Goal: Complete application form

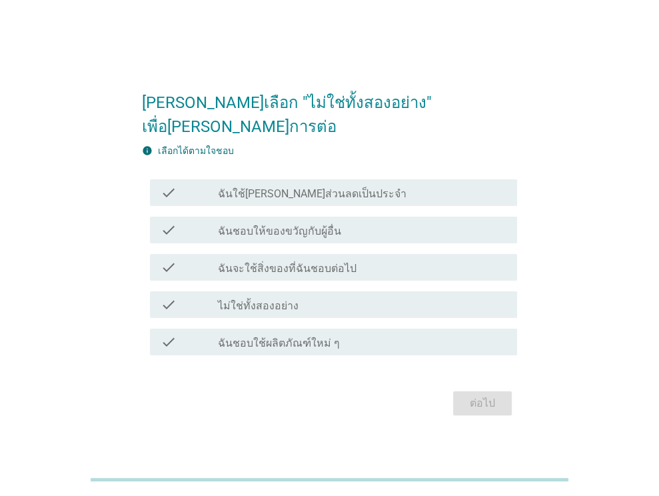
click at [301, 187] on label "ฉันใช้[PERSON_NAME]ส่วนลดเป็นประจำ" at bounding box center [312, 193] width 189 height 13
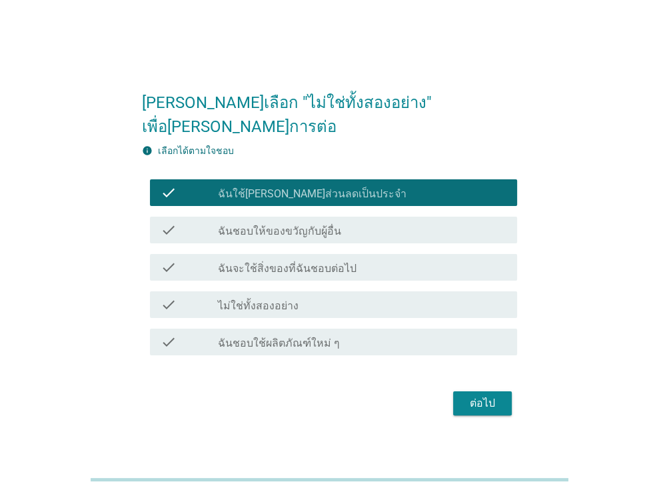
click at [301, 187] on label "ฉันใช้[PERSON_NAME]ส่วนลดเป็นประจำ" at bounding box center [312, 193] width 189 height 13
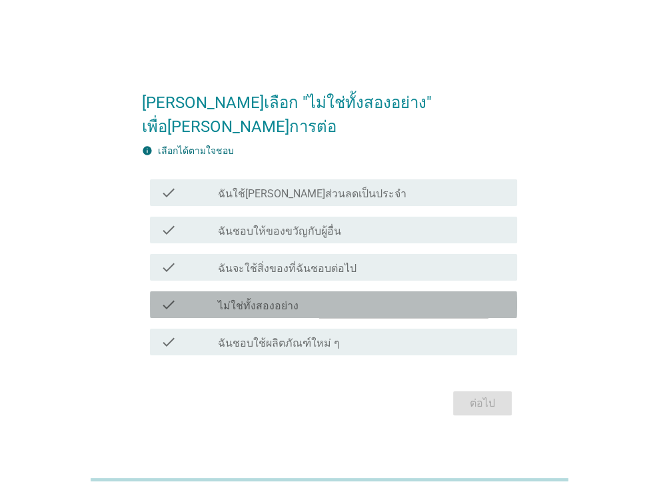
click at [293, 299] on label "ไม่ใช่ทั้งสองอย่าง" at bounding box center [258, 305] width 81 height 13
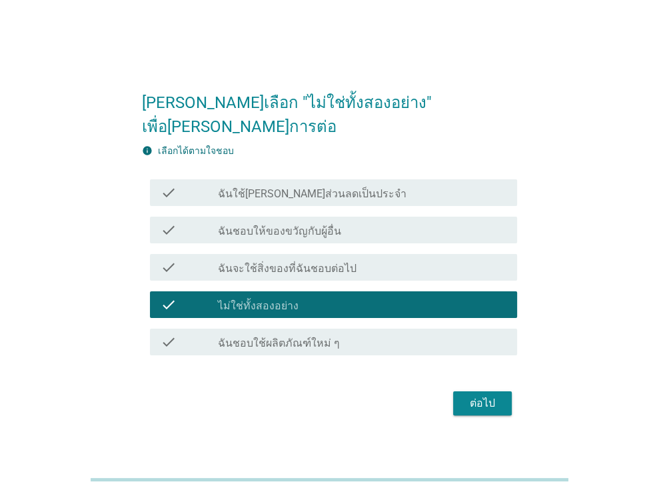
click at [485, 395] on div "ต่อไป" at bounding box center [482, 403] width 37 height 16
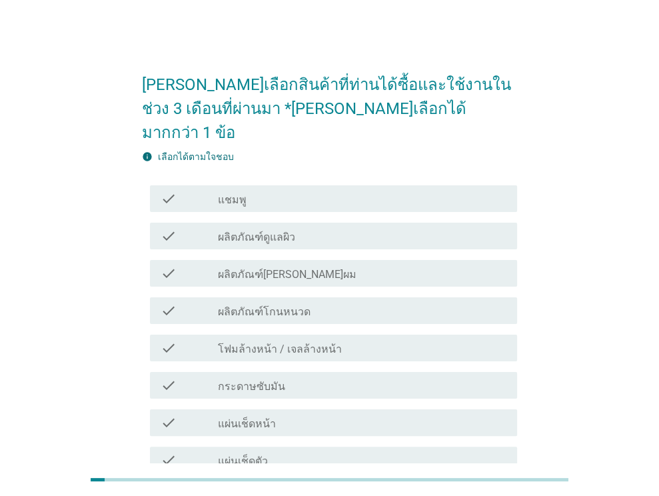
scroll to position [67, 0]
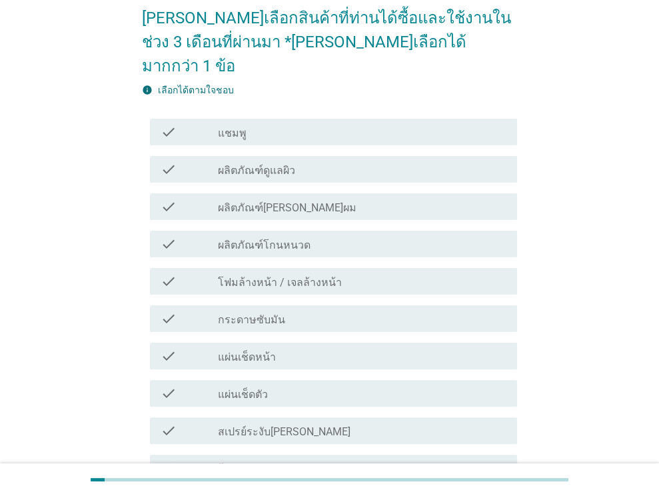
click at [293, 124] on div "check_box_outline_blank แชมพู" at bounding box center [362, 132] width 289 height 16
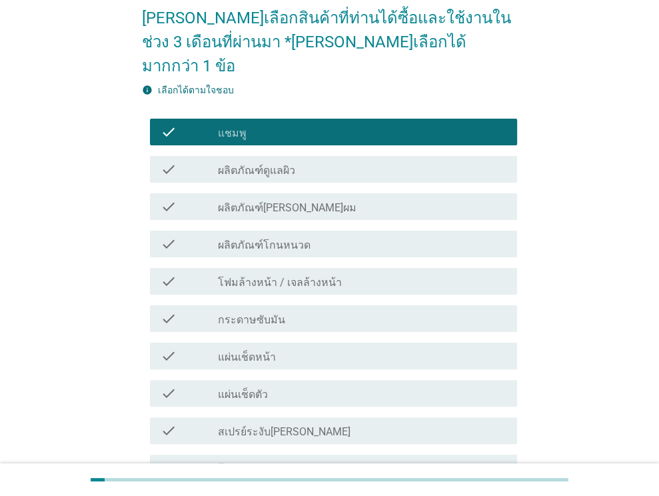
click at [319, 159] on div "check check_box_outline_blank ผลิตภัณฑ์ดูแลผิว" at bounding box center [329, 169] width 375 height 37
click at [320, 161] on div "check_box_outline_blank ผลิตภัณฑ์ดูแลผิว" at bounding box center [362, 169] width 289 height 16
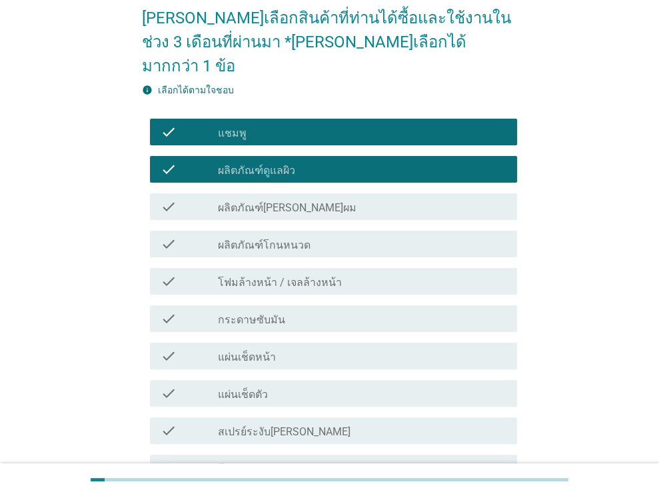
click at [333, 199] on div "check_box_outline_blank ผลิตภัณฑ์[PERSON_NAME]ผม" at bounding box center [362, 207] width 289 height 16
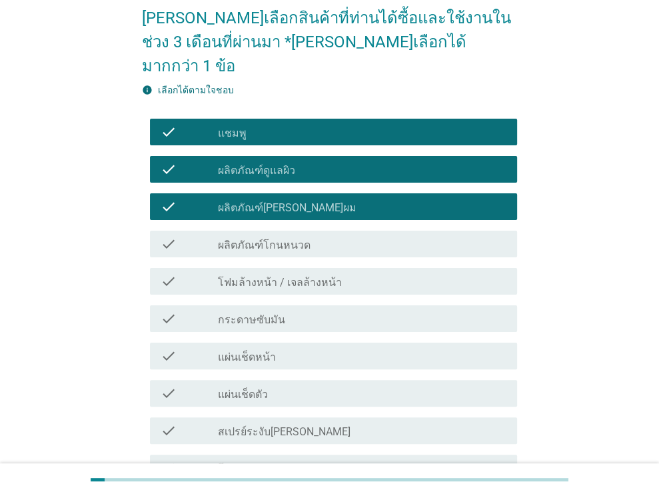
click at [331, 236] on div "check_box_outline_blank ผลิตภัณฑ์โกนหนวด" at bounding box center [362, 244] width 289 height 16
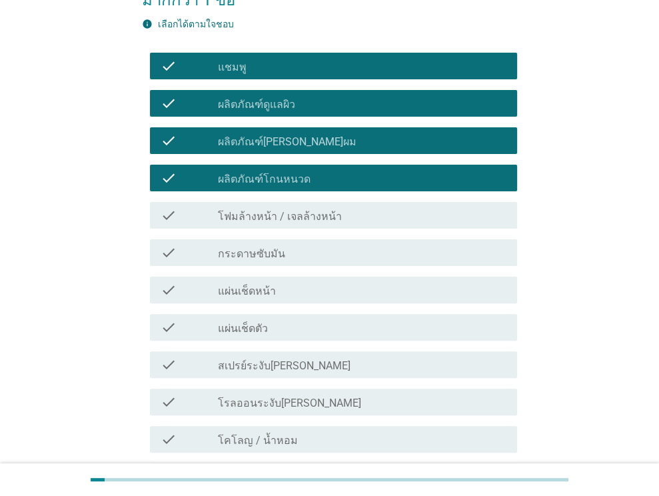
scroll to position [133, 0]
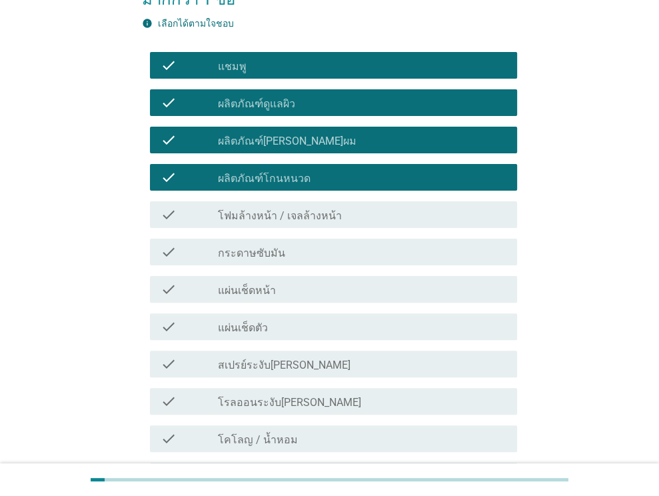
click at [315, 209] on label "โฟมล้างหน้า / เจลล้างหน้า" at bounding box center [280, 215] width 124 height 13
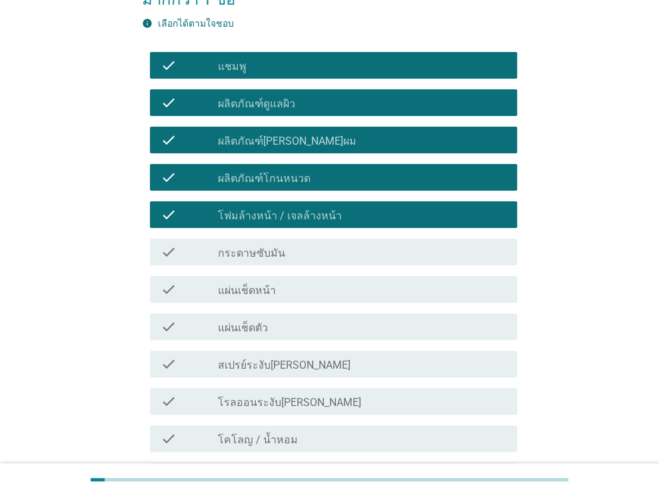
click at [302, 244] on div "check_box_outline_blank กระดาษซับมัน" at bounding box center [362, 252] width 289 height 16
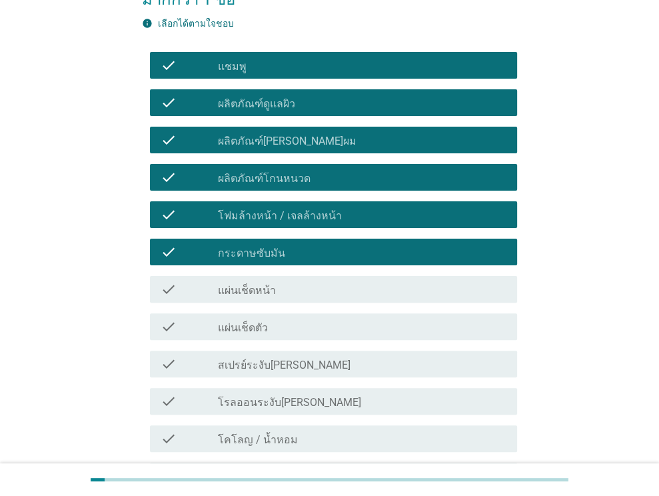
click at [299, 281] on div "check_box_outline_blank แผ่นเช็ดหน้า" at bounding box center [362, 289] width 289 height 16
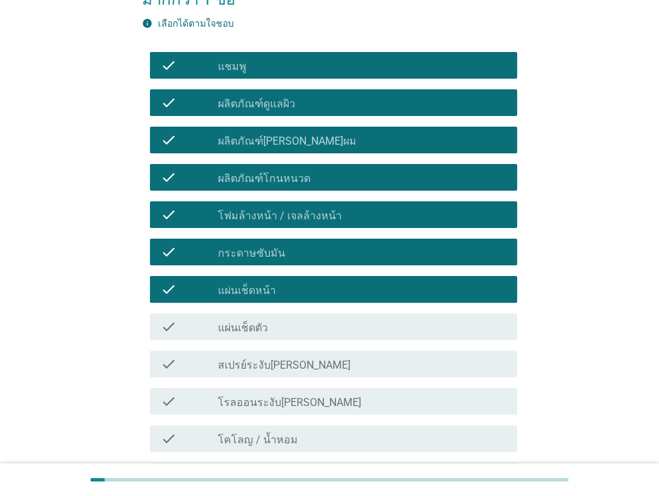
scroll to position [200, 0]
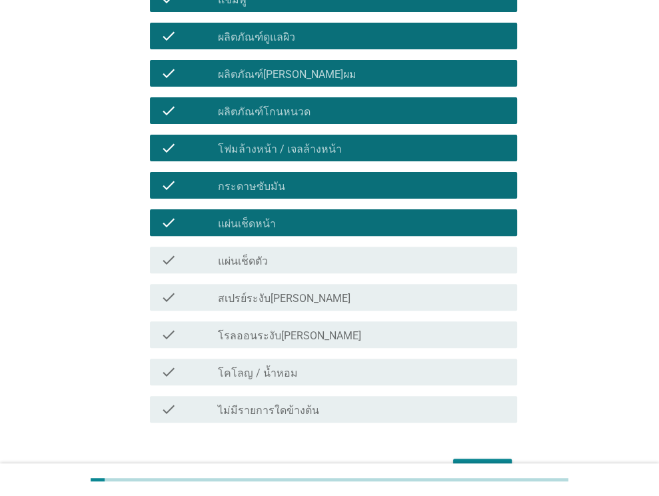
click at [311, 289] on div "check_box_outline_blank สเปรย์ระงับ[PERSON_NAME]" at bounding box center [362, 297] width 289 height 16
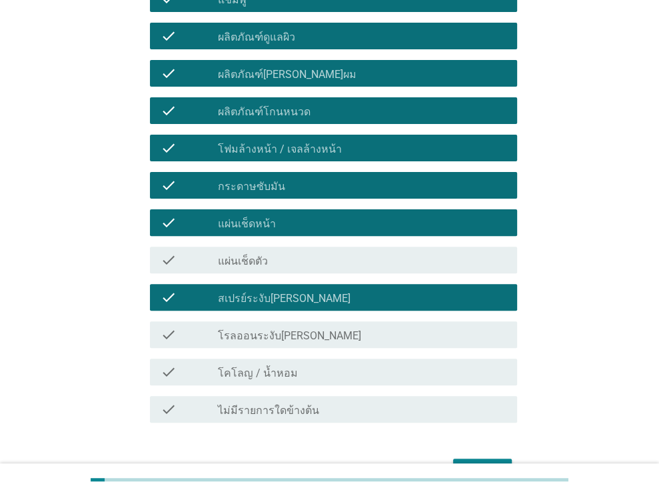
click at [319, 321] on div "check check_box_outline_blank โรลออนระงับ[PERSON_NAME]" at bounding box center [333, 334] width 367 height 27
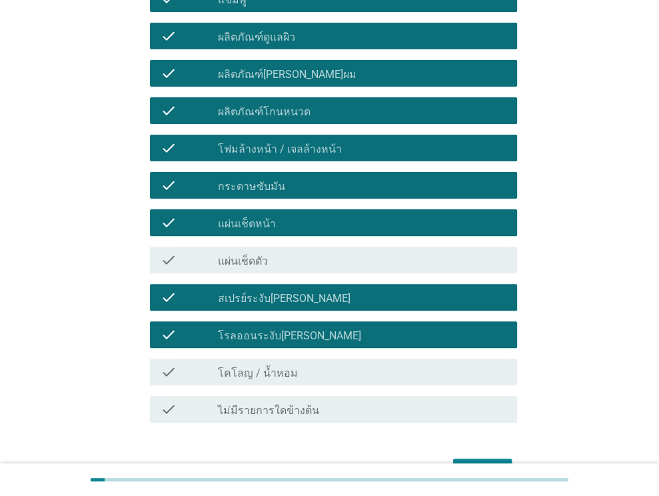
click at [324, 364] on div "check_box_outline_blank โคโลญ / น้ำหอม" at bounding box center [362, 372] width 289 height 16
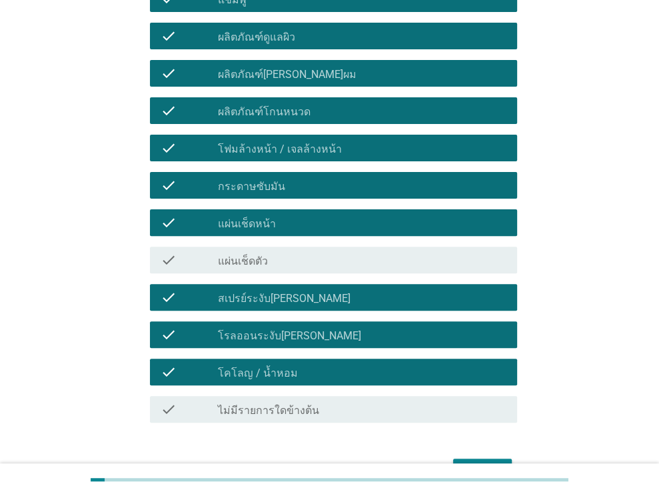
click at [481, 463] on div "ต่อไป" at bounding box center [482, 471] width 37 height 16
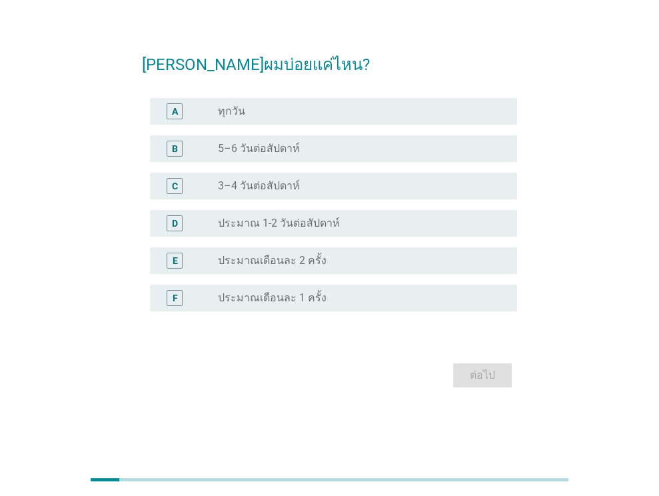
scroll to position [0, 0]
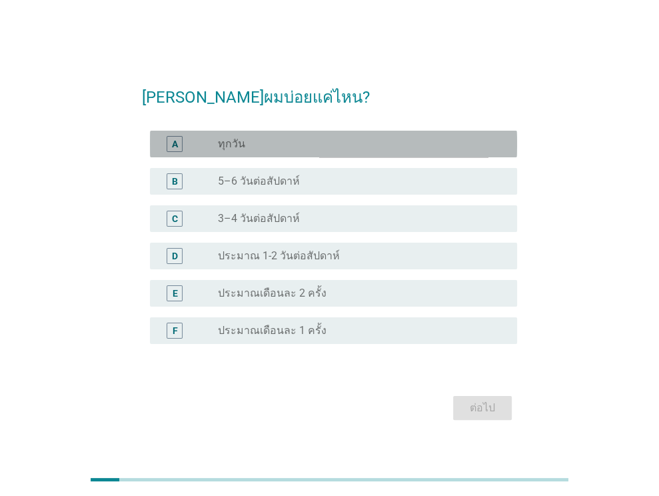
click at [283, 152] on div "A radio_button_unchecked ทุกวัน" at bounding box center [333, 144] width 367 height 27
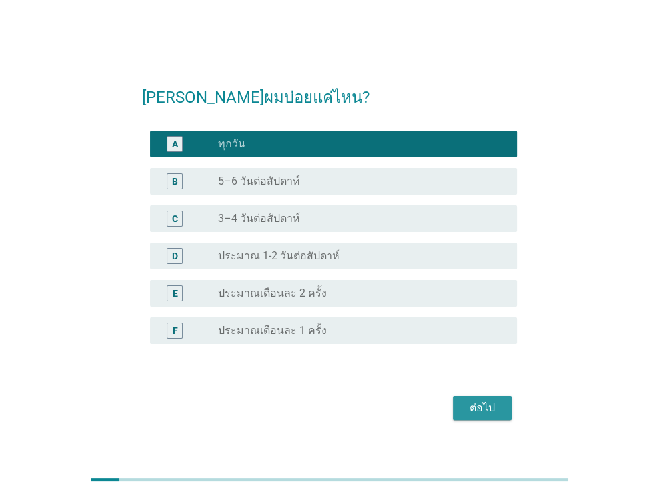
click at [485, 419] on button "ต่อไป" at bounding box center [482, 408] width 59 height 24
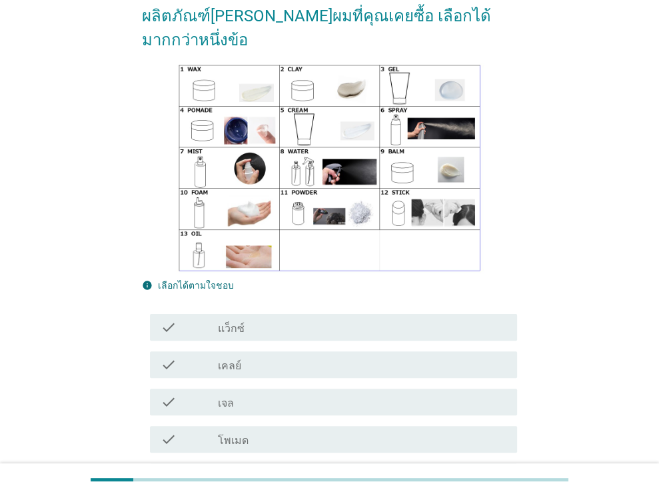
scroll to position [200, 0]
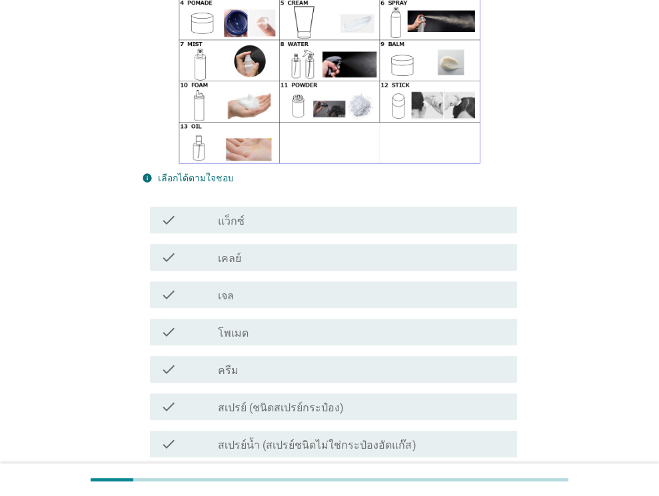
click at [275, 212] on div "check_box_outline_blank แว็กซ์" at bounding box center [362, 220] width 289 height 16
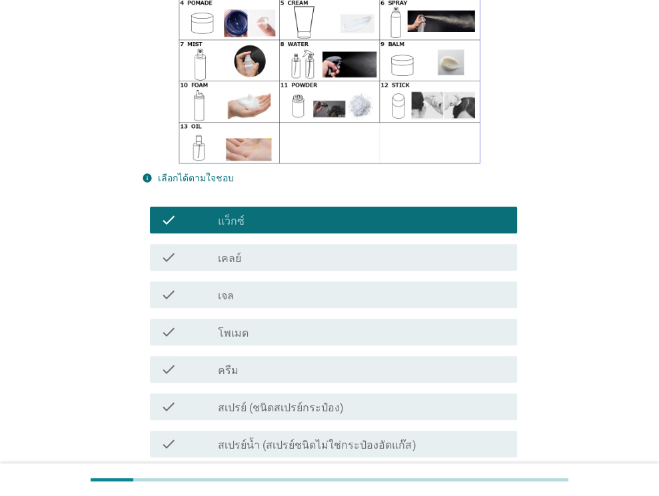
click at [285, 287] on div "check_box_outline_blank เจล" at bounding box center [362, 295] width 289 height 16
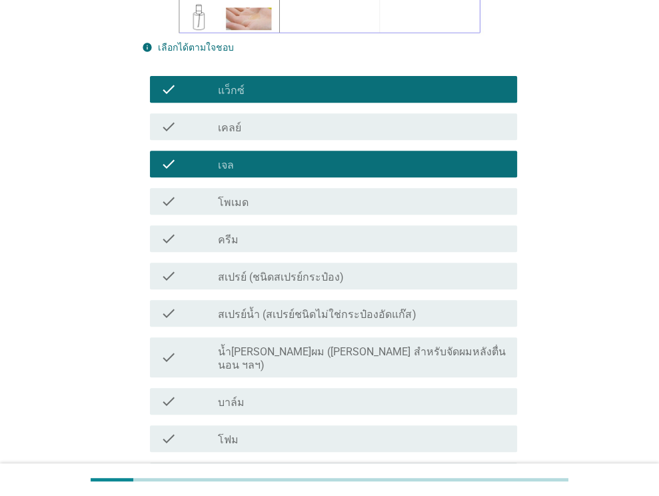
scroll to position [333, 0]
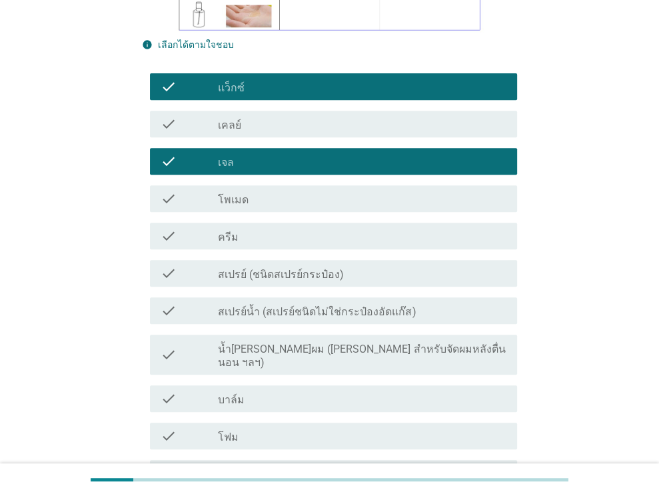
click at [291, 228] on div "check_box_outline_blank ครีม" at bounding box center [362, 236] width 289 height 16
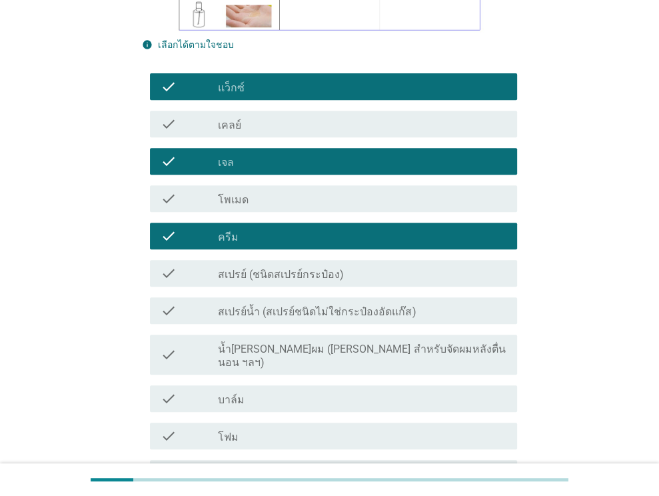
click at [307, 268] on label "สเปรย์ (ชนิดสเปรย์กระป๋อง)" at bounding box center [281, 274] width 126 height 13
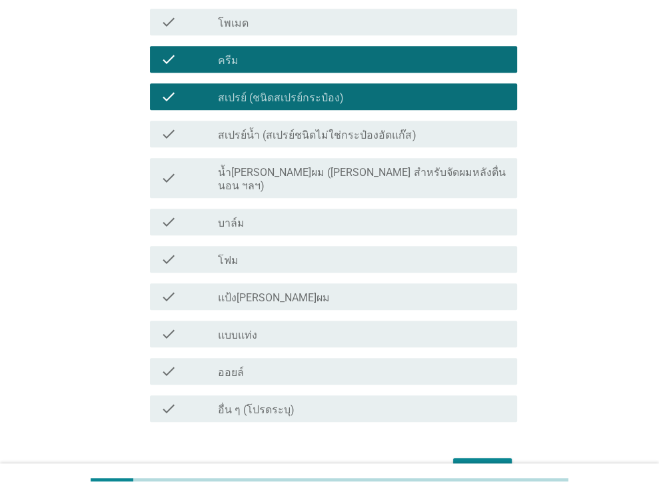
scroll to position [533, 0]
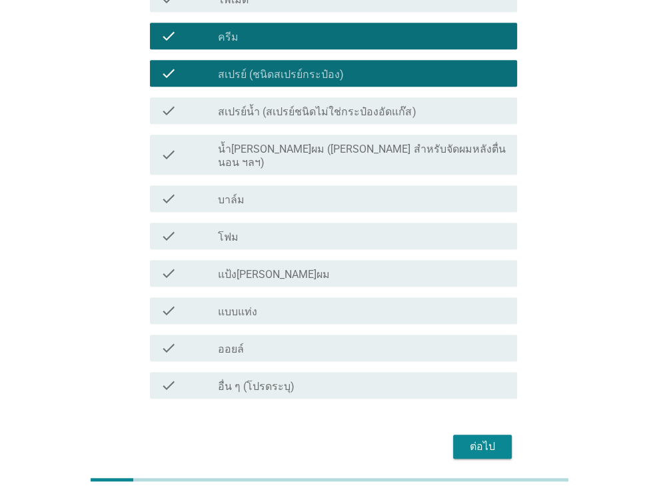
click at [490, 439] on div "ต่อไป" at bounding box center [482, 447] width 37 height 16
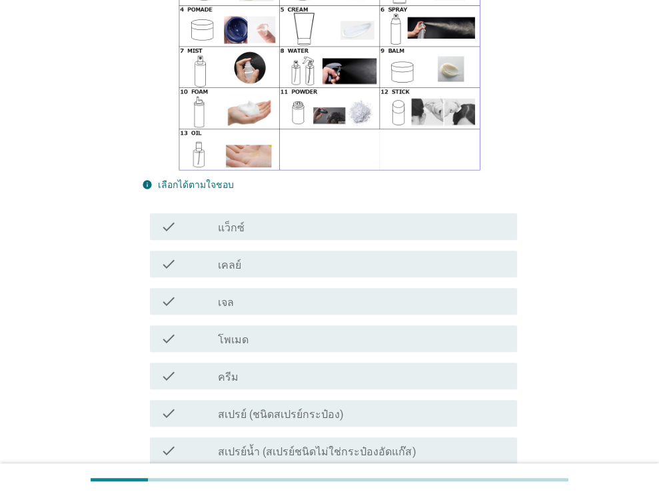
scroll to position [200, 0]
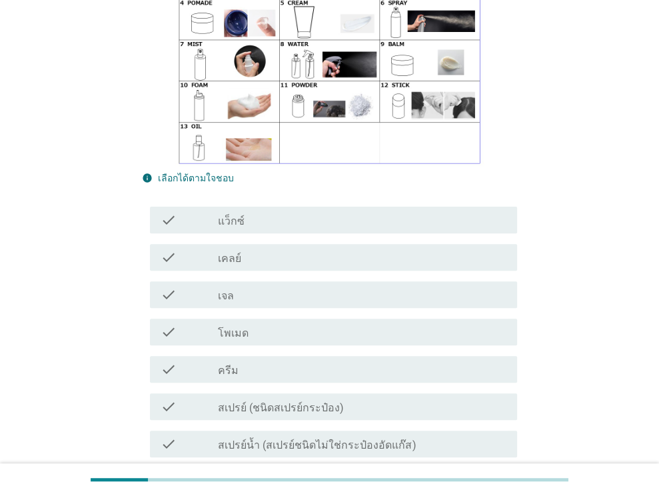
click at [319, 201] on div "check check_box_outline_blank แว็กซ์" at bounding box center [329, 219] width 375 height 37
click at [313, 212] on div "check_box_outline_blank แว็กซ์" at bounding box center [362, 220] width 289 height 16
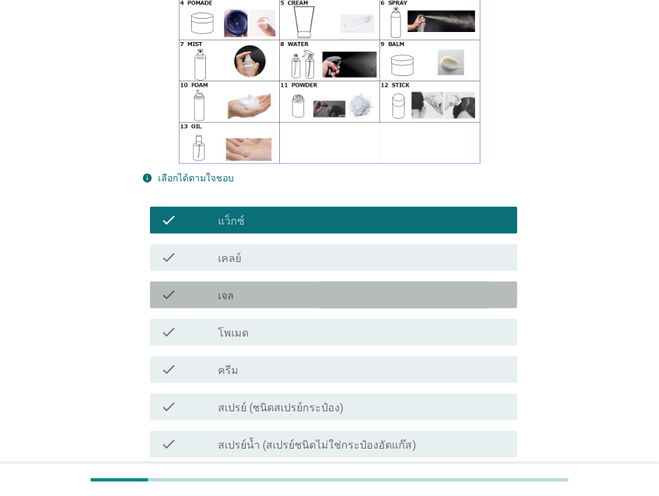
click at [333, 287] on div "check_box_outline_blank เจล" at bounding box center [362, 295] width 289 height 16
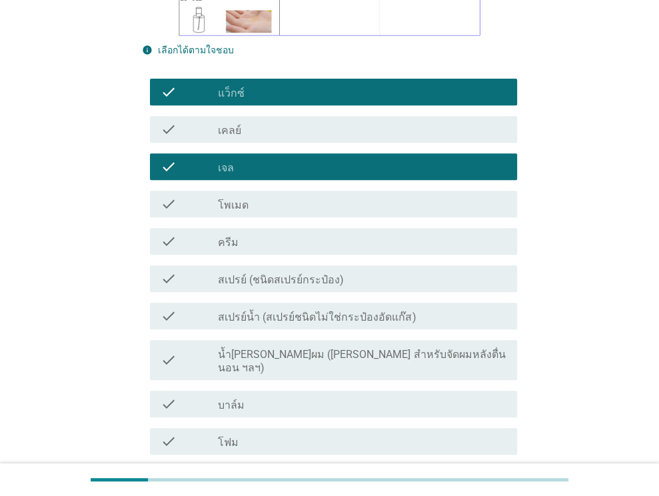
scroll to position [333, 0]
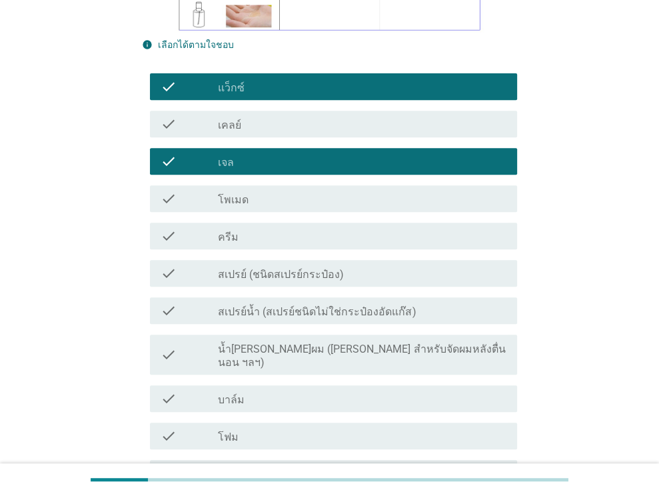
click at [326, 223] on div "check check_box_outline_blank ครีม" at bounding box center [333, 236] width 367 height 27
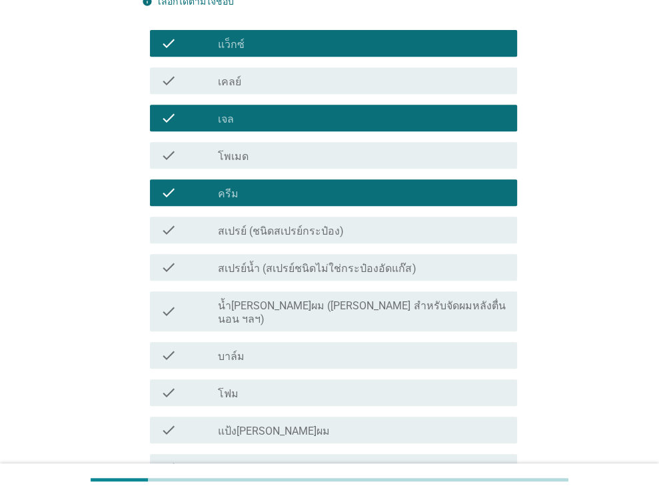
scroll to position [400, 0]
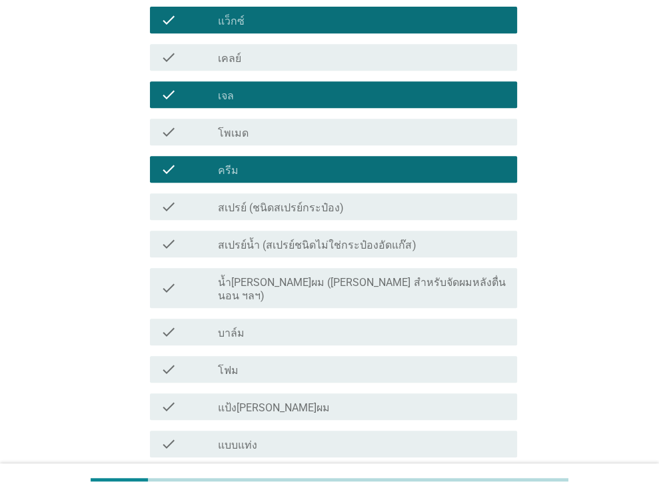
click at [300, 161] on div "check_box_outline_blank ครีม" at bounding box center [362, 169] width 289 height 16
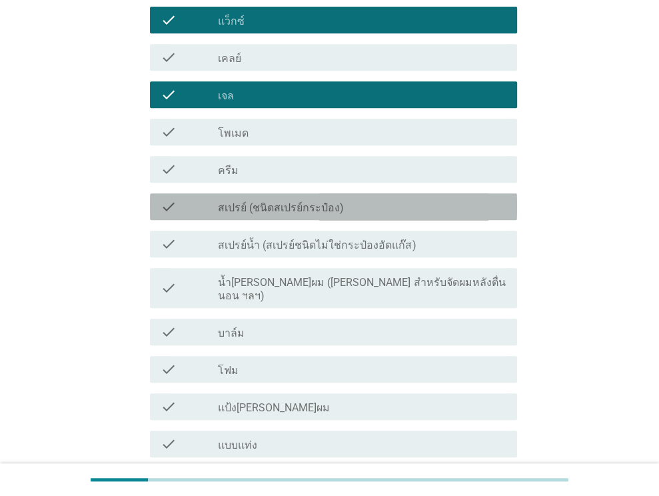
click at [315, 194] on div "check check_box_outline_blank สเปรย์ (ชนิดสเปรย์กระป๋อง)" at bounding box center [333, 206] width 367 height 27
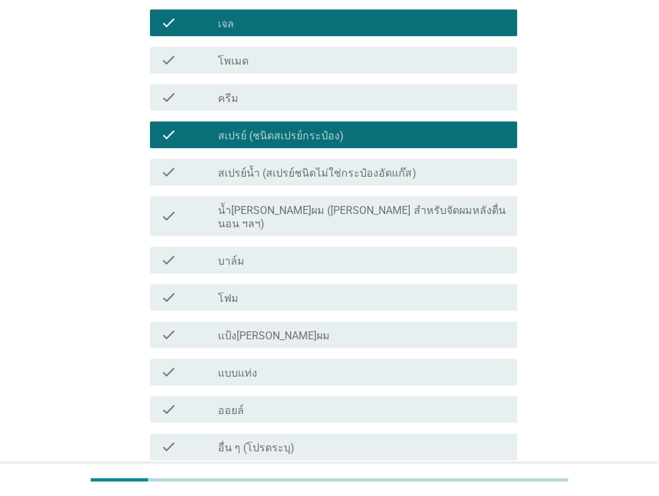
scroll to position [555, 0]
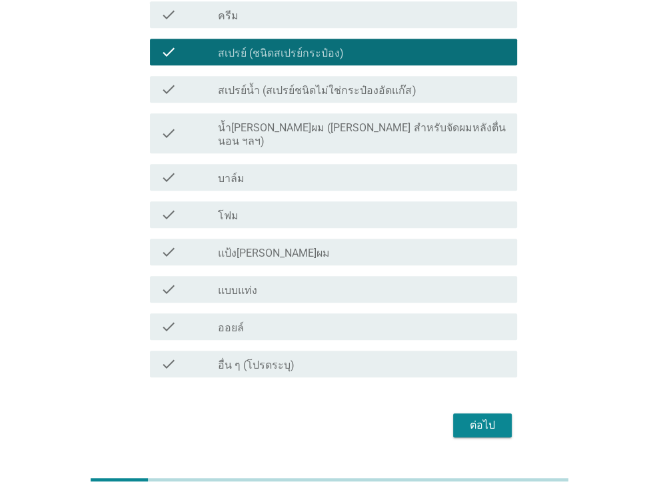
click at [480, 417] on div "ต่อไป" at bounding box center [482, 425] width 37 height 16
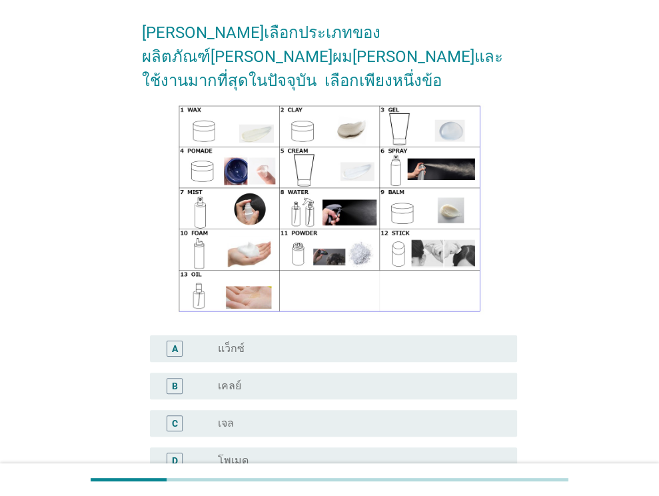
scroll to position [133, 0]
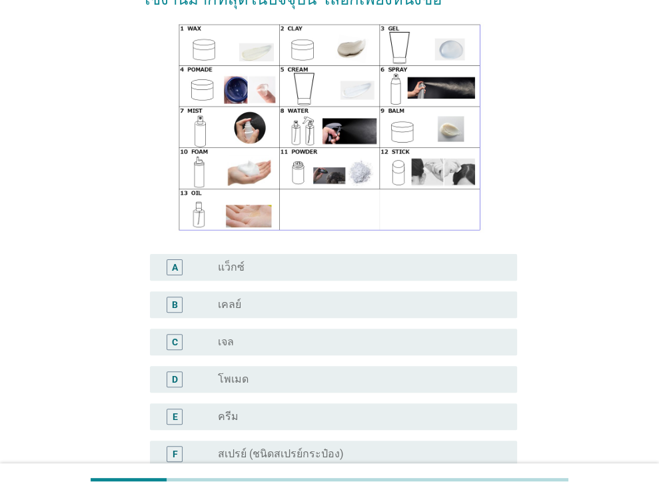
click at [320, 254] on div "A radio_button_unchecked แว็กซ์" at bounding box center [333, 267] width 367 height 27
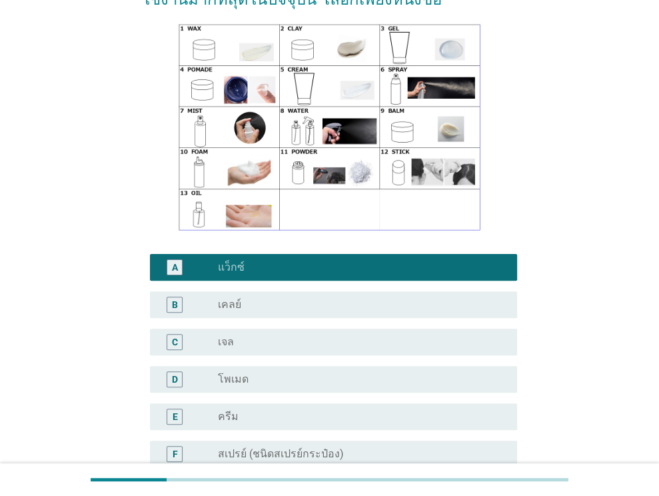
click at [295, 335] on div "radio_button_unchecked เจล" at bounding box center [357, 341] width 278 height 13
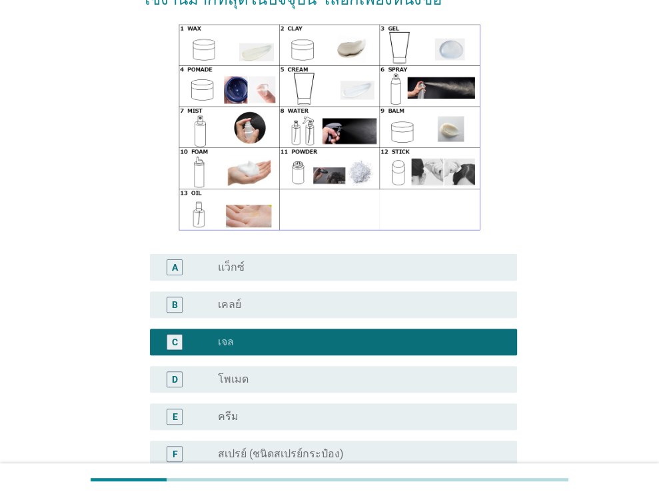
scroll to position [0, 0]
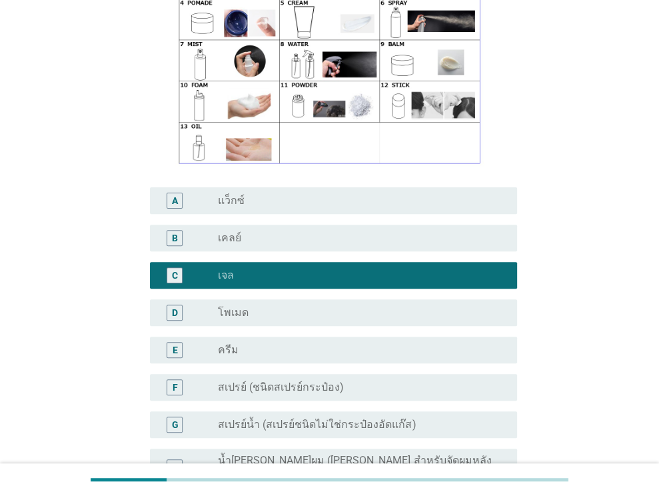
click at [251, 194] on div "radio_button_unchecked แว็กซ์" at bounding box center [357, 200] width 278 height 13
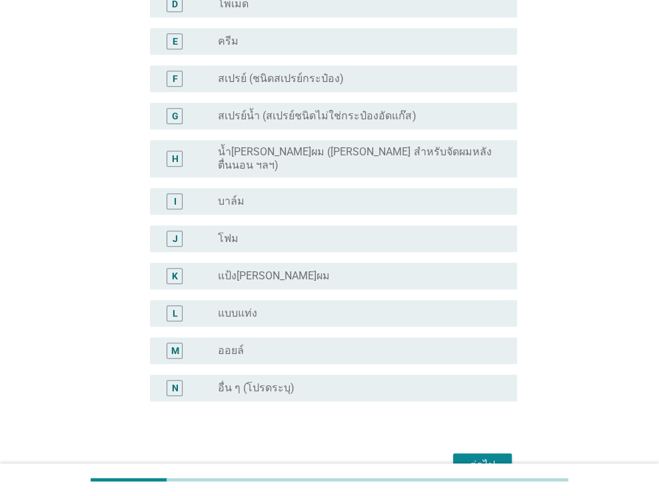
scroll to position [551, 0]
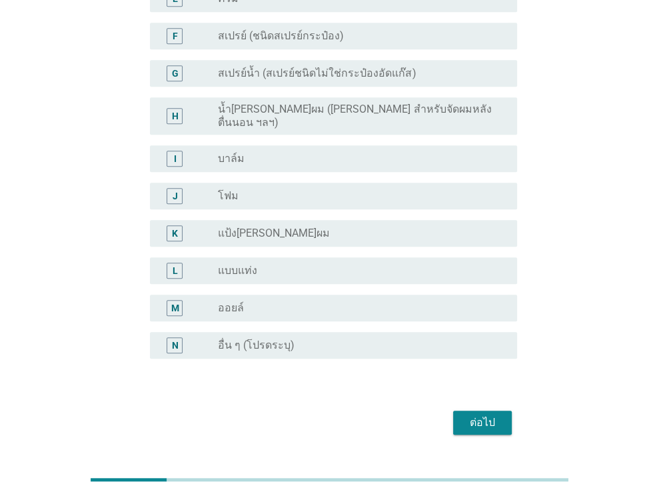
click at [489, 415] on div "ต่อไป" at bounding box center [482, 423] width 37 height 16
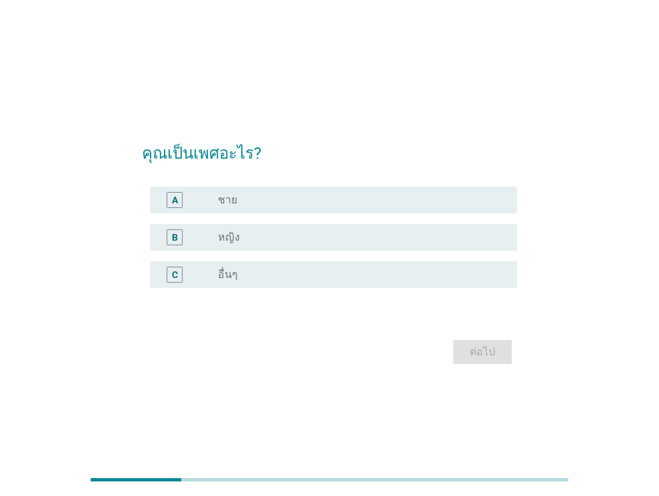
click at [341, 199] on div "radio_button_unchecked ชาย" at bounding box center [357, 199] width 278 height 13
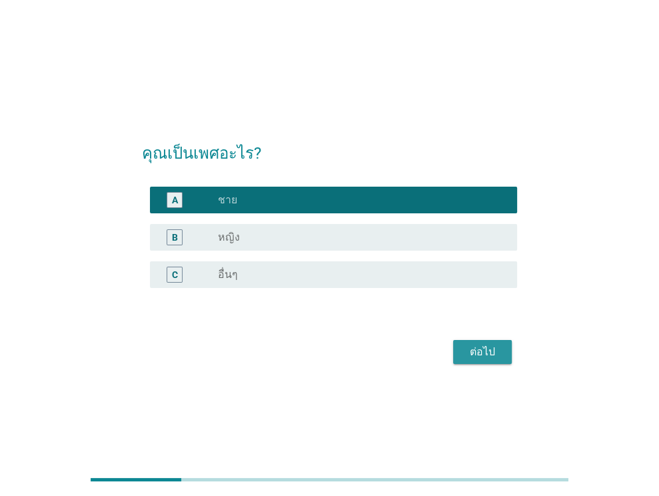
click at [472, 355] on div "ต่อไป" at bounding box center [482, 352] width 37 height 16
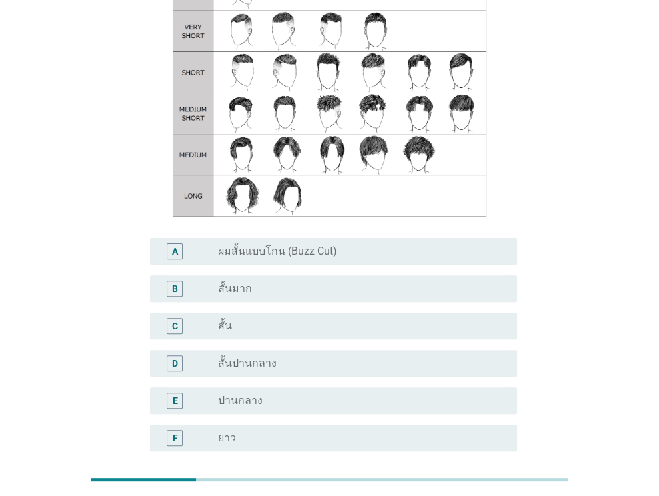
scroll to position [200, 0]
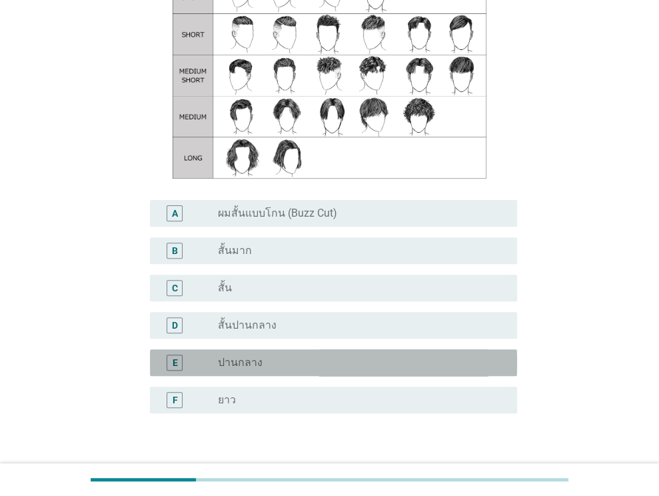
click at [356, 363] on div "radio_button_unchecked ปานกลาง" at bounding box center [357, 362] width 278 height 13
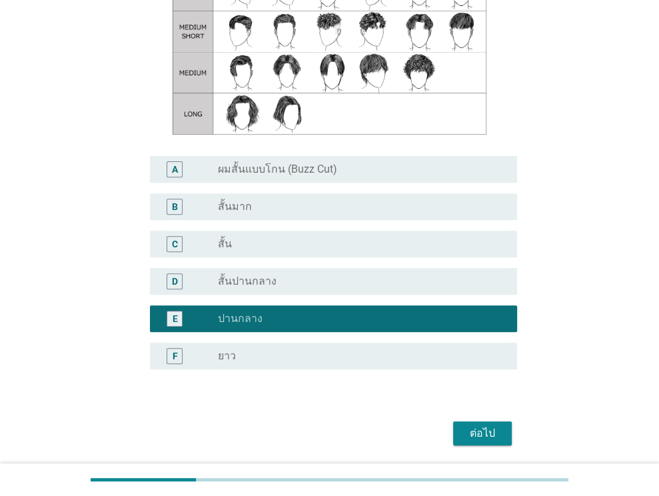
scroll to position [289, 0]
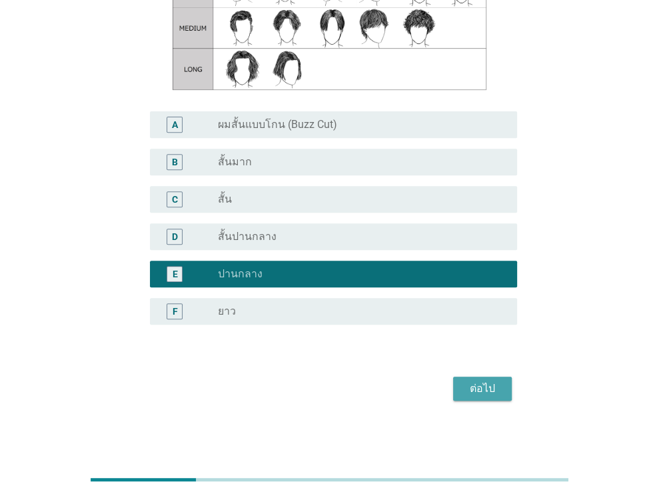
click at [477, 386] on div "ต่อไป" at bounding box center [482, 389] width 37 height 16
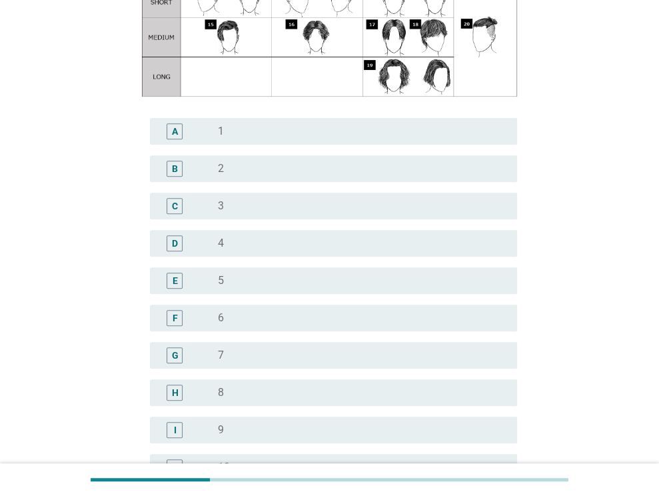
scroll to position [0, 0]
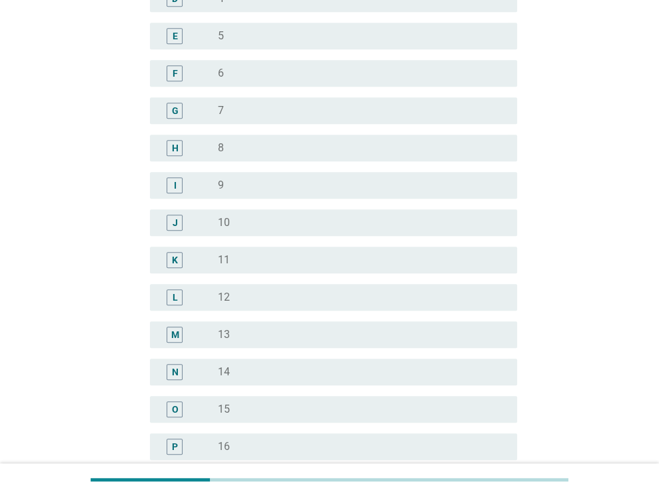
click at [312, 328] on div "radio_button_unchecked 13" at bounding box center [357, 334] width 278 height 13
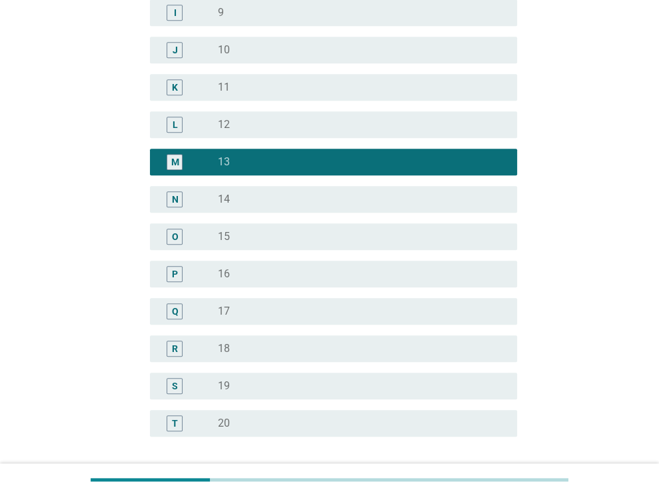
scroll to position [795, 0]
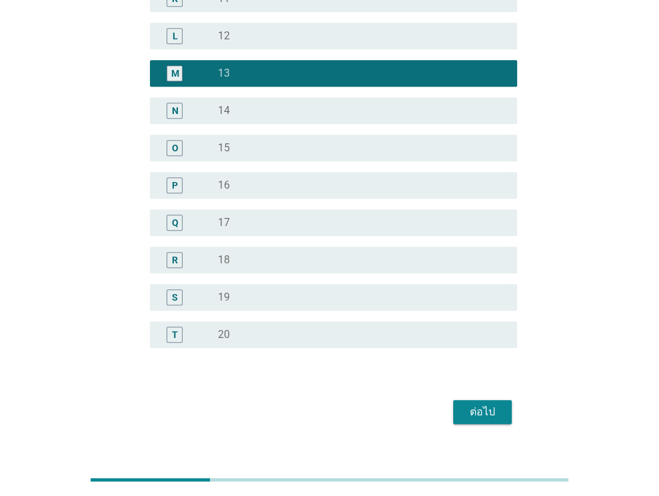
click at [459, 400] on button "ต่อไป" at bounding box center [482, 412] width 59 height 24
